Goal: Task Accomplishment & Management: Manage account settings

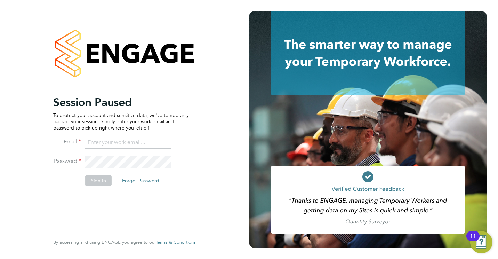
type input "jamesc@educationmattersgroup.co.uk"
click at [104, 183] on button "Sign In" at bounding box center [98, 180] width 26 height 11
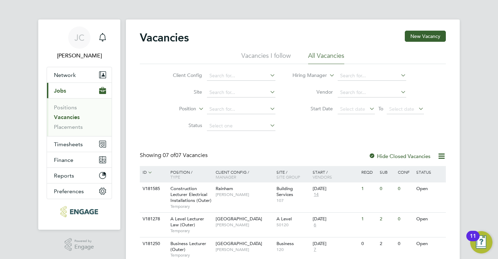
click at [218, 134] on div "Vacancies New Vacancy Vacancies I follow All Vacancies Client Config Site Posit…" at bounding box center [293, 201] width 306 height 340
click at [71, 142] on span "Timesheets" at bounding box center [68, 144] width 29 height 7
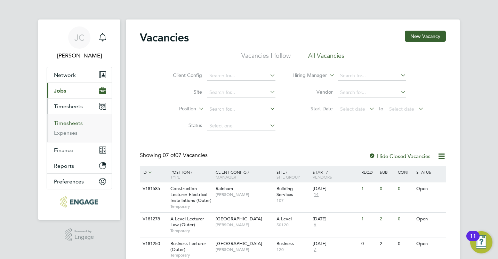
click at [76, 121] on link "Timesheets" at bounding box center [68, 123] width 29 height 7
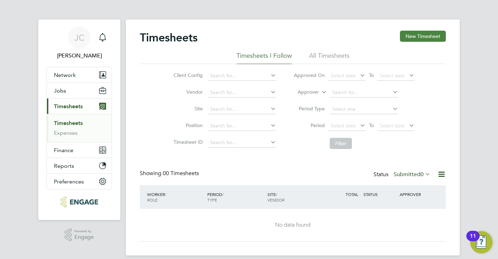
click at [427, 34] on button "New Timesheet" at bounding box center [423, 36] width 46 height 11
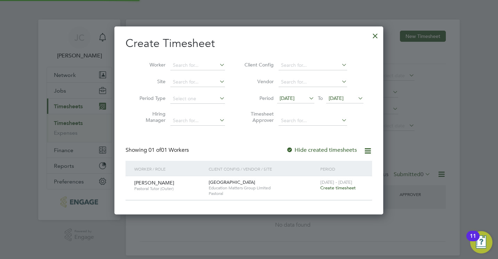
scroll to position [3, 3]
click at [177, 188] on span "Pastoral Tutor (Outer)" at bounding box center [168, 189] width 69 height 6
click at [162, 184] on span "[PERSON_NAME]" at bounding box center [154, 182] width 40 height 6
click at [335, 189] on span "Create timesheet" at bounding box center [337, 188] width 35 height 6
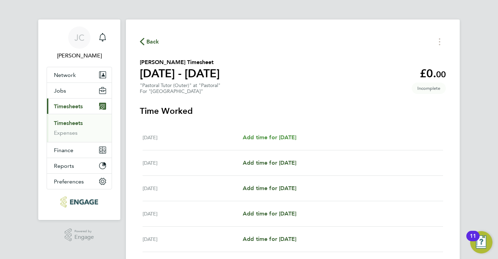
click at [290, 137] on span "Add time for Mon 22 Sep" at bounding box center [270, 137] width 54 height 7
select select "60"
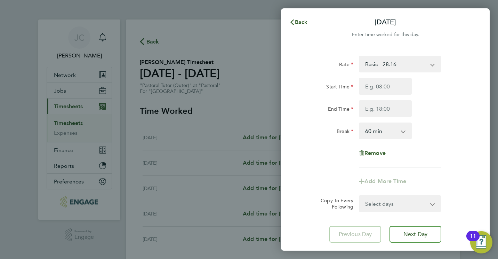
click at [412, 211] on div "Select days Day Weekday (Mon-Fri) Weekend (Sat-Sun) Tuesday Wednesday Thursday …" at bounding box center [400, 203] width 82 height 17
click at [409, 202] on select "Select days Day Weekday (Mon-Fri) Weekend (Sat-Sun) Tuesday Wednesday Thursday …" at bounding box center [395, 203] width 73 height 15
select select "WEEKDAY"
click at [359, 196] on select "Select days Day Weekday (Mon-Fri) Weekend (Sat-Sun) Tuesday Wednesday Thursday …" at bounding box center [395, 203] width 73 height 15
select select "2025-09-28"
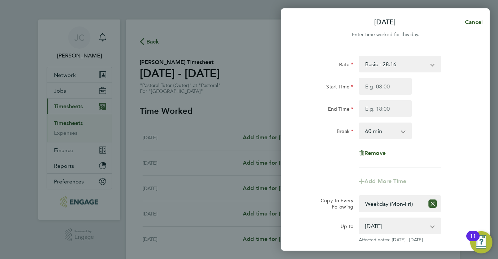
drag, startPoint x: 491, startPoint y: 167, endPoint x: 473, endPoint y: 170, distance: 18.6
click at [473, 170] on div "Mon 22 Sep Cancel Enter time worked for this day. Rate Basic - 28.16 Start Time…" at bounding box center [249, 129] width 498 height 259
click at [294, 162] on div "Rate Basic - 28.16 Start Time End Time Break 0 min 15 min 30 min 45 min 60 min …" at bounding box center [385, 164] width 209 height 234
click at [382, 84] on input "Start Time" at bounding box center [385, 86] width 53 height 17
type input "09:00"
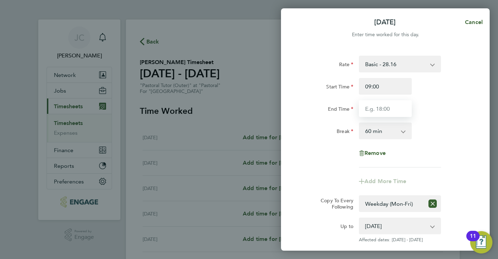
type input "17:00"
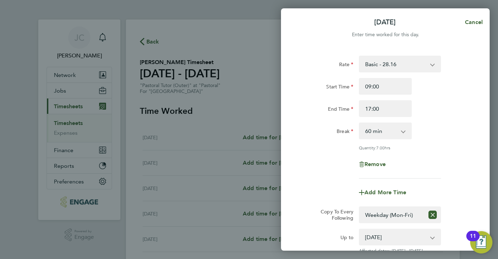
click at [313, 162] on div "Remove" at bounding box center [385, 164] width 175 height 17
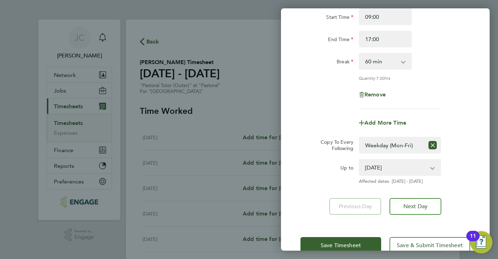
scroll to position [83, 0]
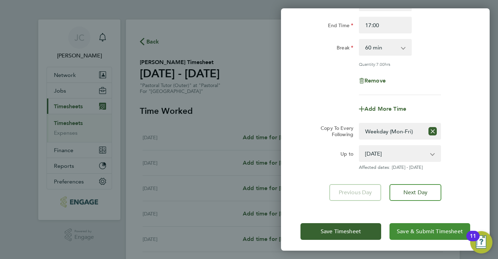
click at [413, 231] on span "Save & Submit Timesheet" at bounding box center [430, 231] width 66 height 7
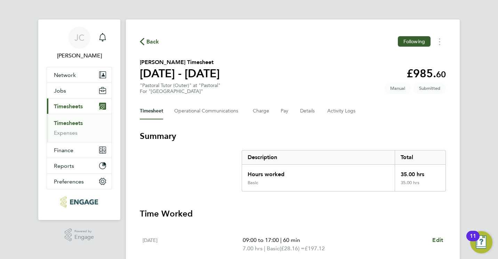
drag, startPoint x: 413, startPoint y: 231, endPoint x: 499, endPoint y: 194, distance: 93.6
click at [497, 194] on html "JC James Carey Notifications Applications: Network Team Members Businesses Site…" at bounding box center [249, 254] width 498 height 508
click at [64, 88] on span "Jobs" at bounding box center [60, 90] width 12 height 7
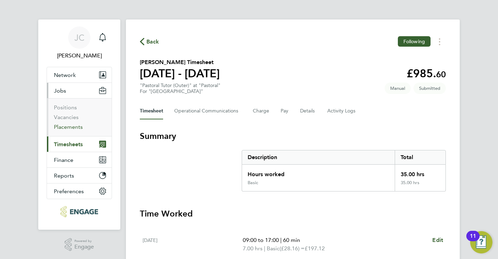
click at [68, 126] on link "Placements" at bounding box center [68, 126] width 29 height 7
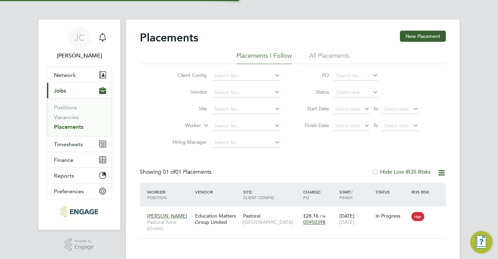
scroll to position [7, 33]
click at [217, 216] on div "Education Matters Group Limited" at bounding box center [217, 218] width 48 height 19
click at [65, 143] on span "Timesheets" at bounding box center [68, 144] width 29 height 7
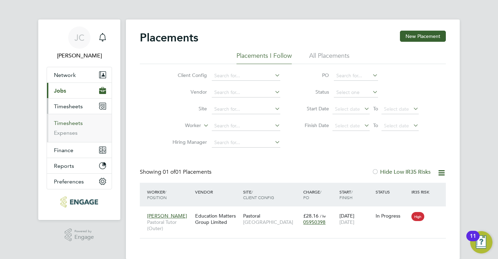
click at [68, 122] on link "Timesheets" at bounding box center [68, 123] width 29 height 7
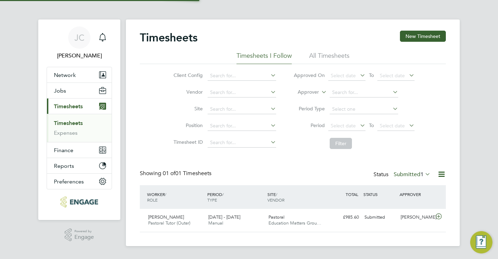
scroll to position [17, 60]
click at [312, 212] on div "Pastoral Education Matters Grou…" at bounding box center [296, 219] width 60 height 17
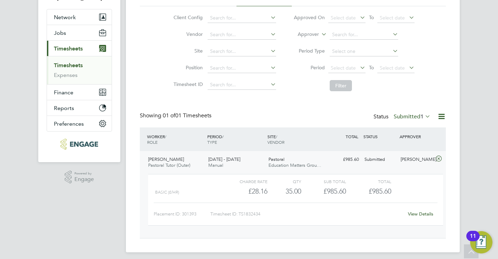
scroll to position [62, 0]
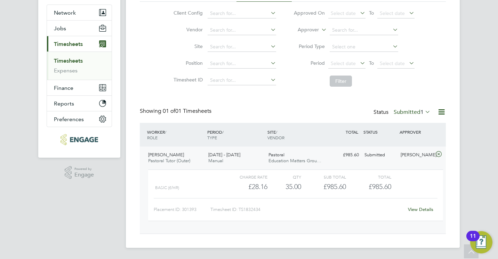
click at [419, 205] on div "View Details" at bounding box center [420, 209] width 34 height 11
click at [418, 210] on link "View Details" at bounding box center [420, 209] width 25 height 6
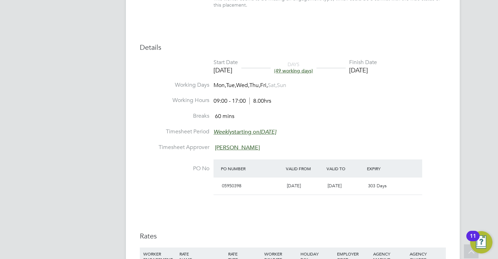
scroll to position [292, 0]
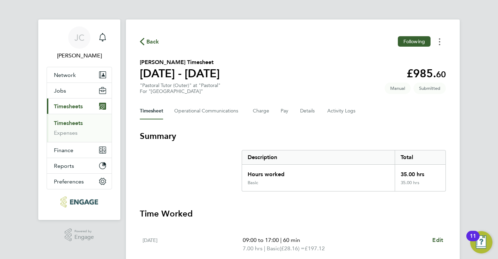
click at [438, 42] on button "Timesheets Menu" at bounding box center [439, 41] width 13 height 11
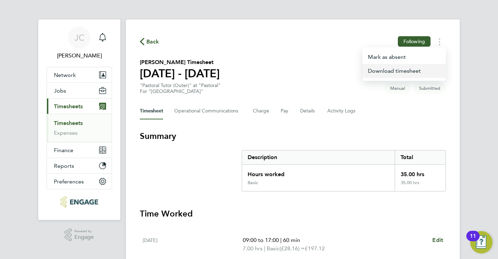
click at [408, 71] on link "Download timesheet" at bounding box center [403, 71] width 83 height 14
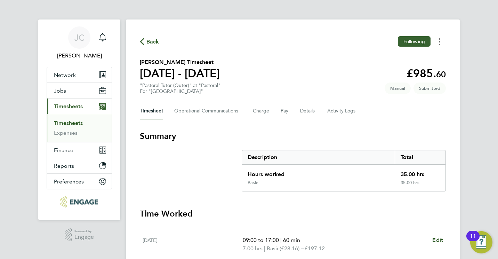
click at [441, 40] on button "Timesheets Menu" at bounding box center [439, 41] width 13 height 11
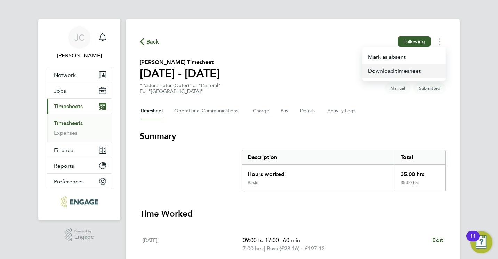
click at [419, 71] on link "Download timesheet" at bounding box center [403, 71] width 83 height 14
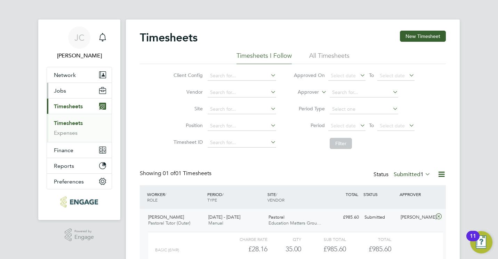
click at [62, 89] on span "Jobs" at bounding box center [60, 90] width 12 height 7
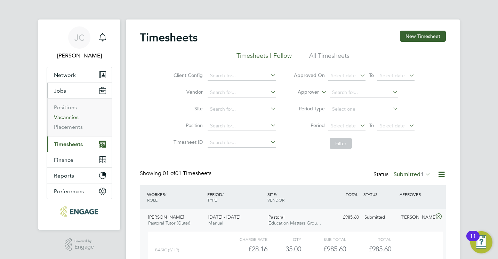
click at [65, 119] on link "Vacancies" at bounding box center [66, 117] width 25 height 7
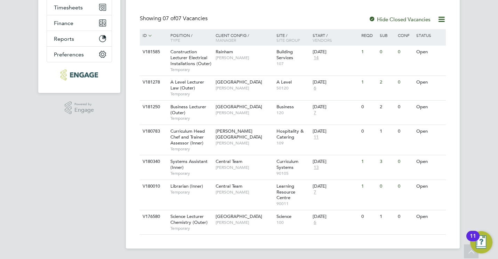
scroll to position [137, 0]
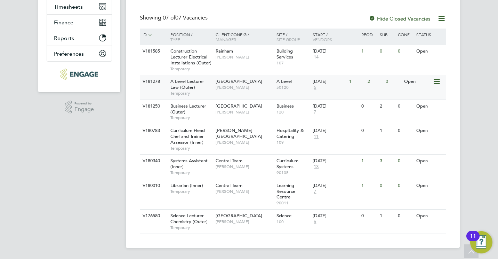
click at [218, 84] on span "[GEOGRAPHIC_DATA]" at bounding box center [238, 81] width 47 height 6
click at [181, 216] on span "Science Lecturer Chemistry (Outer)" at bounding box center [188, 218] width 37 height 12
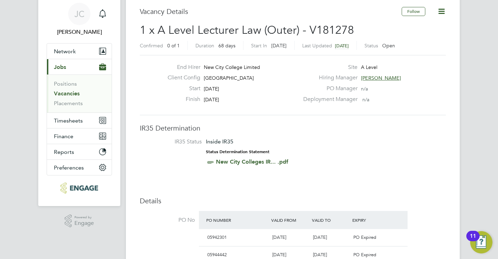
scroll to position [28, 0]
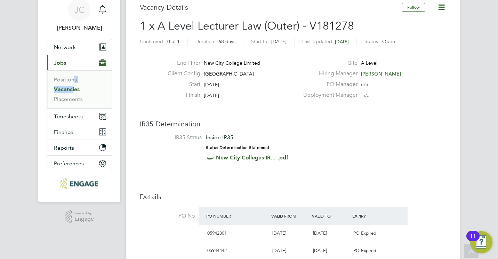
drag, startPoint x: 71, startPoint y: 85, endPoint x: 70, endPoint y: 89, distance: 3.9
click at [70, 89] on ul "Positions Vacancies Placements" at bounding box center [79, 89] width 65 height 38
click at [70, 89] on link "Vacancies" at bounding box center [67, 89] width 26 height 7
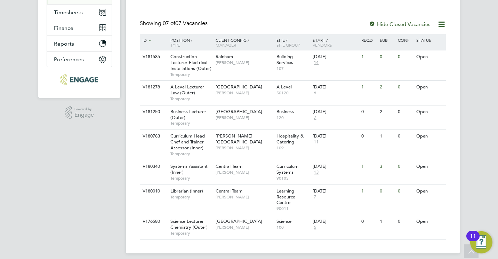
scroll to position [137, 0]
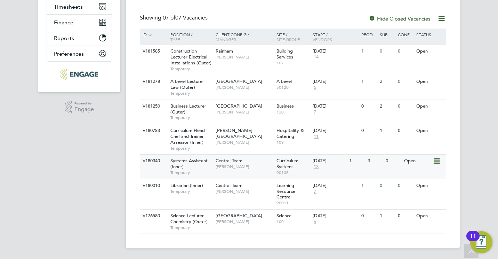
click at [235, 159] on span "Central Team" at bounding box center [228, 160] width 27 height 6
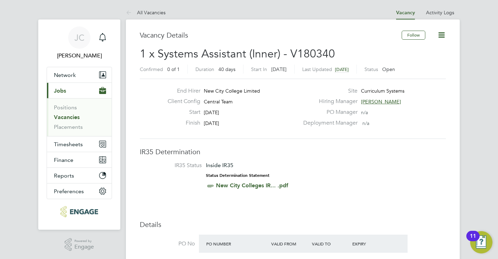
drag, startPoint x: 63, startPoint y: 0, endPoint x: -1, endPoint y: 92, distance: 112.5
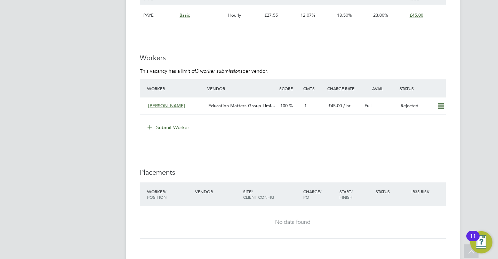
scroll to position [1223, 0]
